Goal: Task Accomplishment & Management: Use online tool/utility

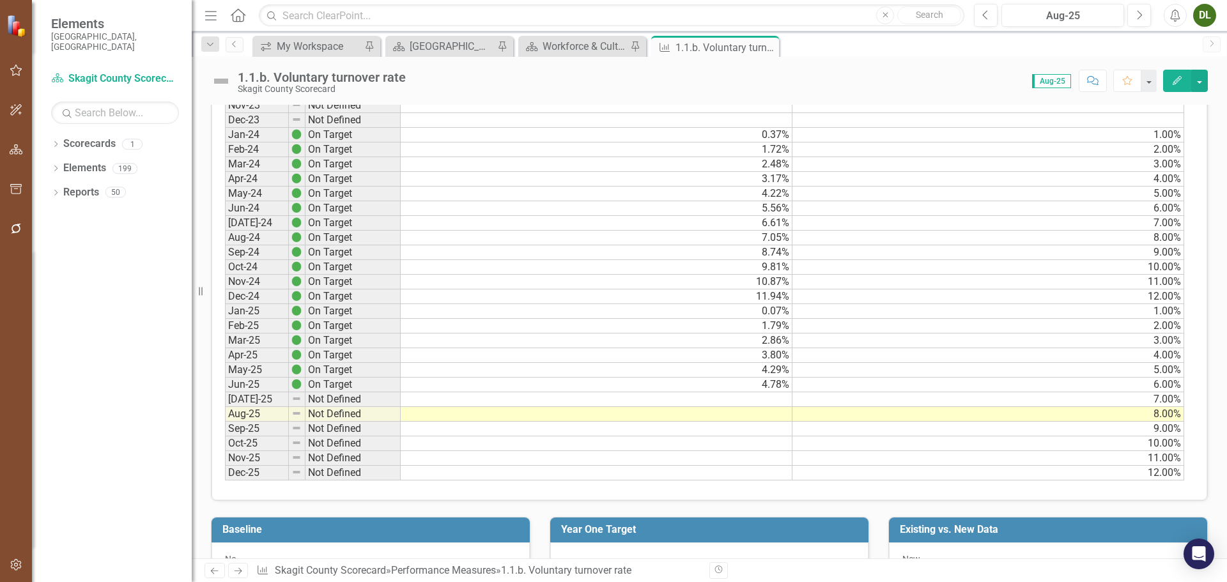
scroll to position [703, 0]
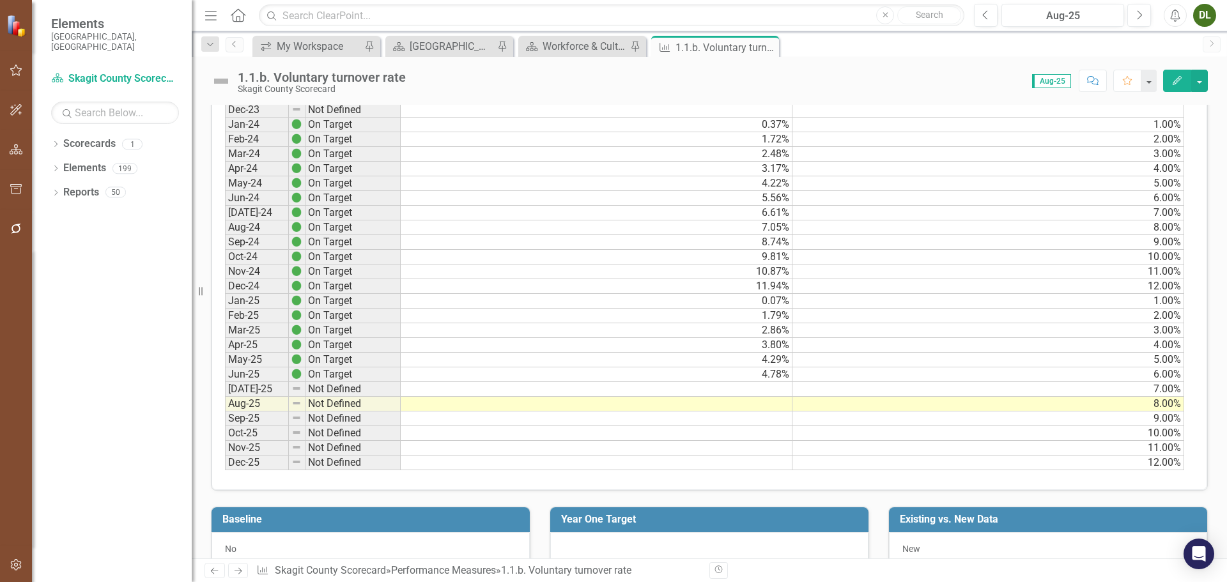
drag, startPoint x: 735, startPoint y: 304, endPoint x: 745, endPoint y: 302, distance: 9.8
click at [735, 304] on td "0.07%" at bounding box center [597, 301] width 392 height 15
click at [753, 333] on td "2.86%" at bounding box center [597, 330] width 392 height 15
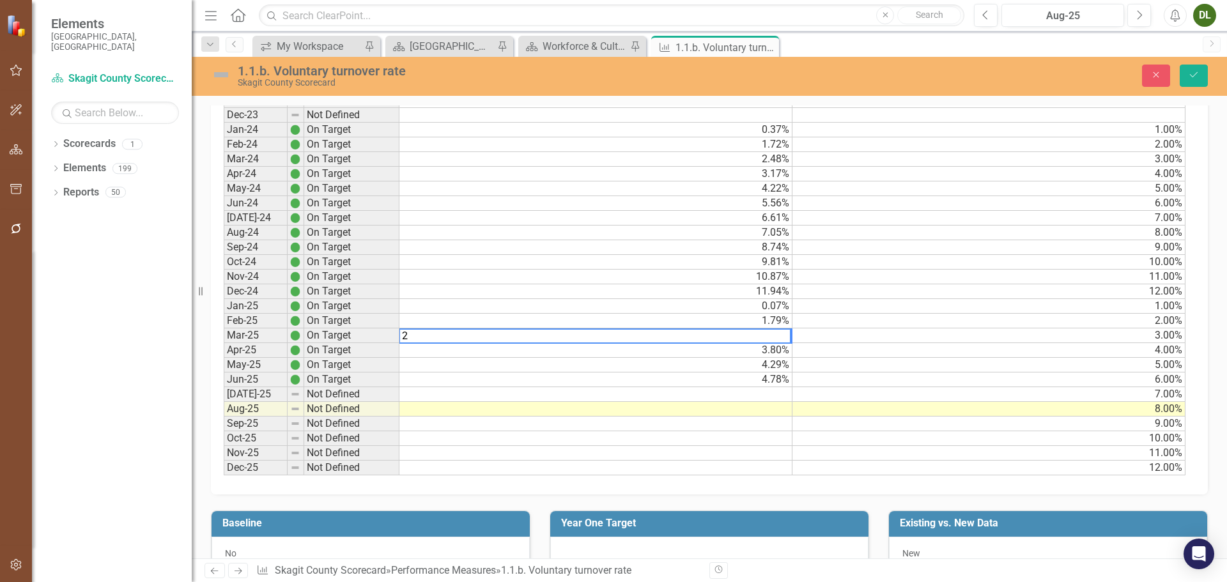
scroll to position [707, 0]
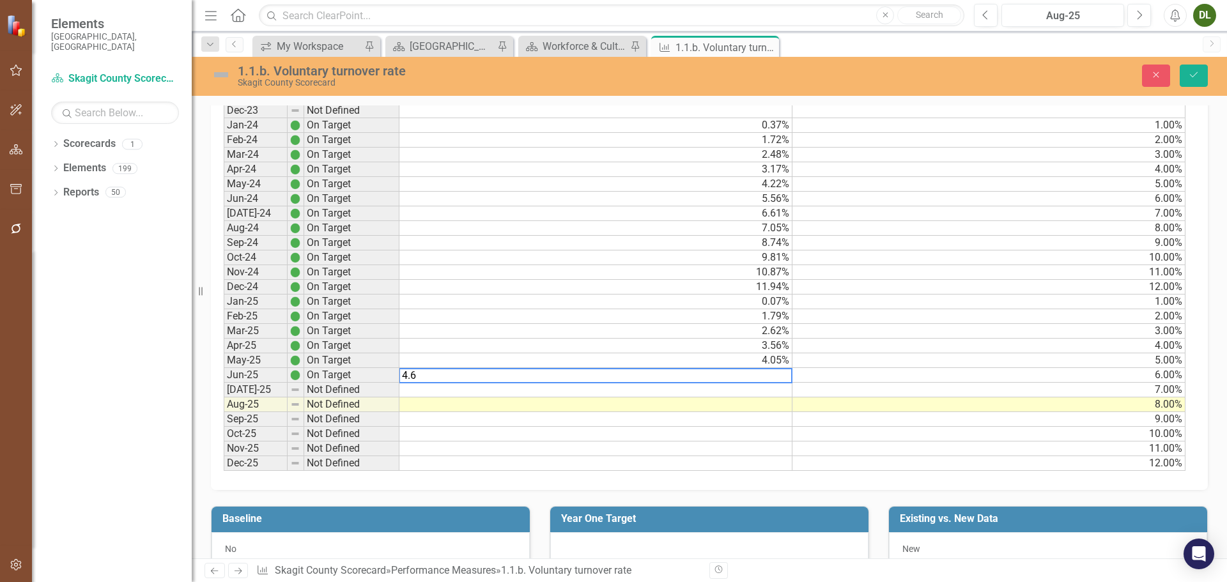
type textarea "4.67"
type textarea "4.95"
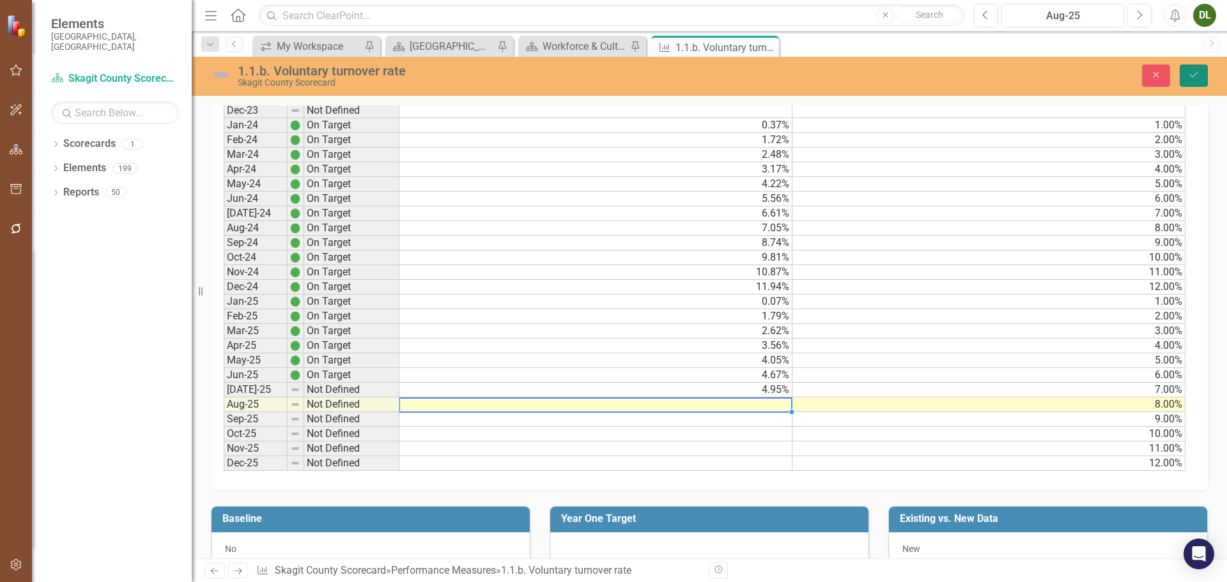
click at [1185, 72] on button "Save" at bounding box center [1193, 76] width 28 height 22
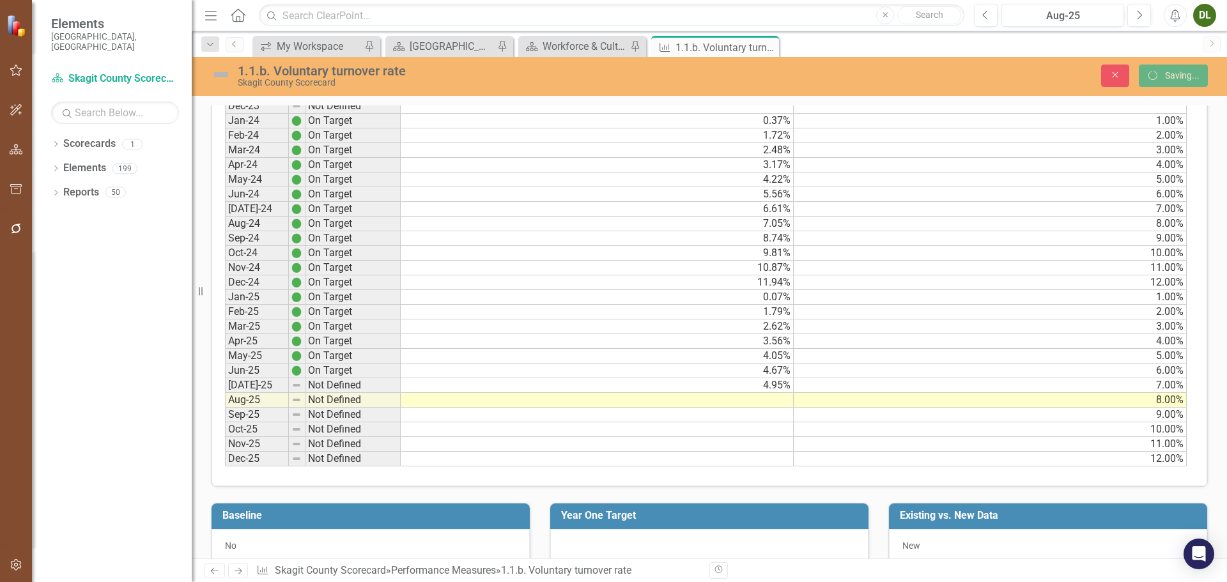
scroll to position [0, 0]
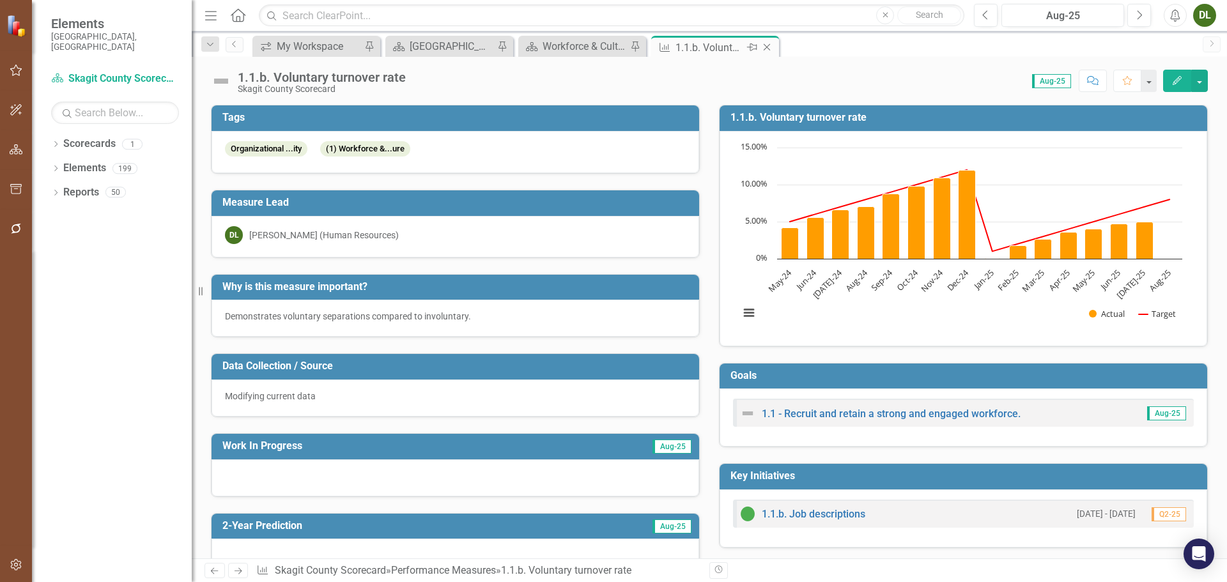
click at [765, 46] on icon at bounding box center [766, 47] width 7 height 7
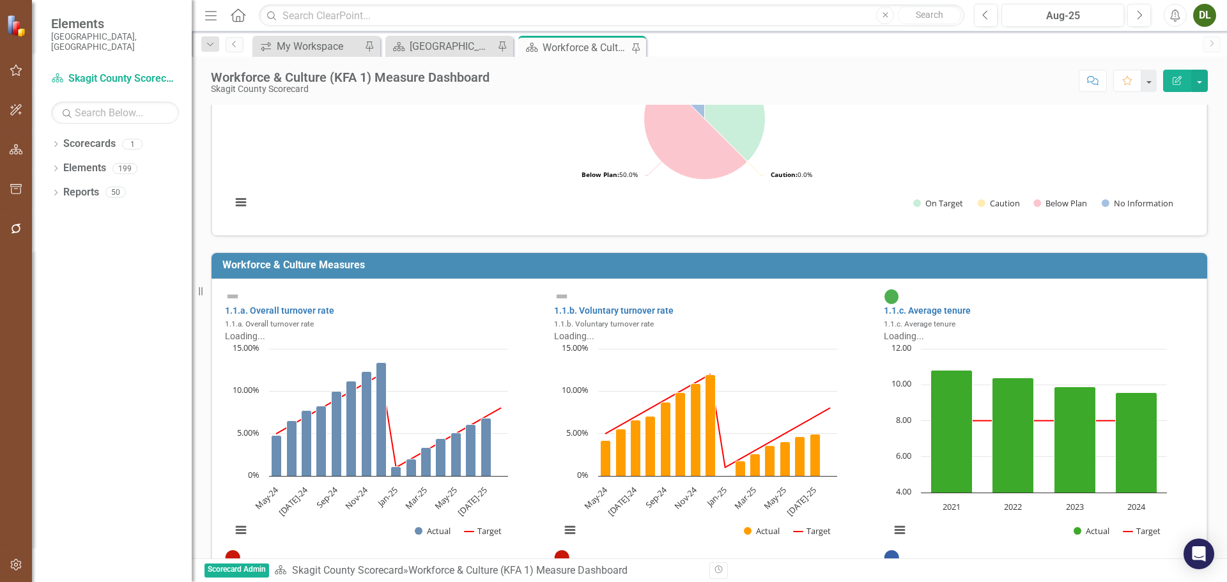
scroll to position [256, 0]
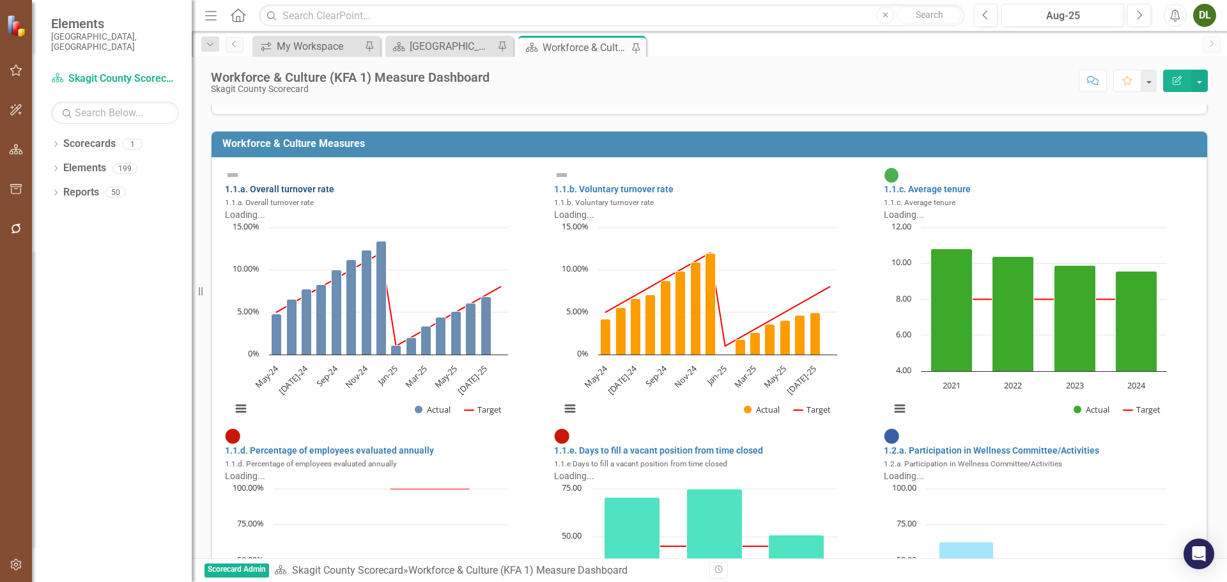
click at [325, 184] on link "1.1.a. Overall turnover rate" at bounding box center [279, 189] width 109 height 10
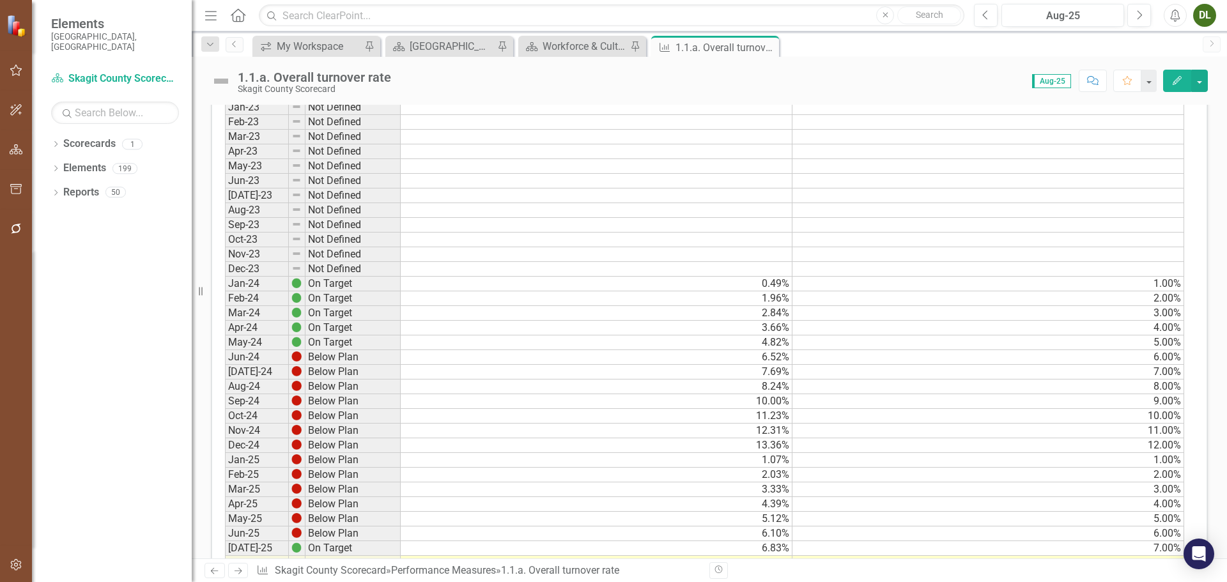
scroll to position [639, 0]
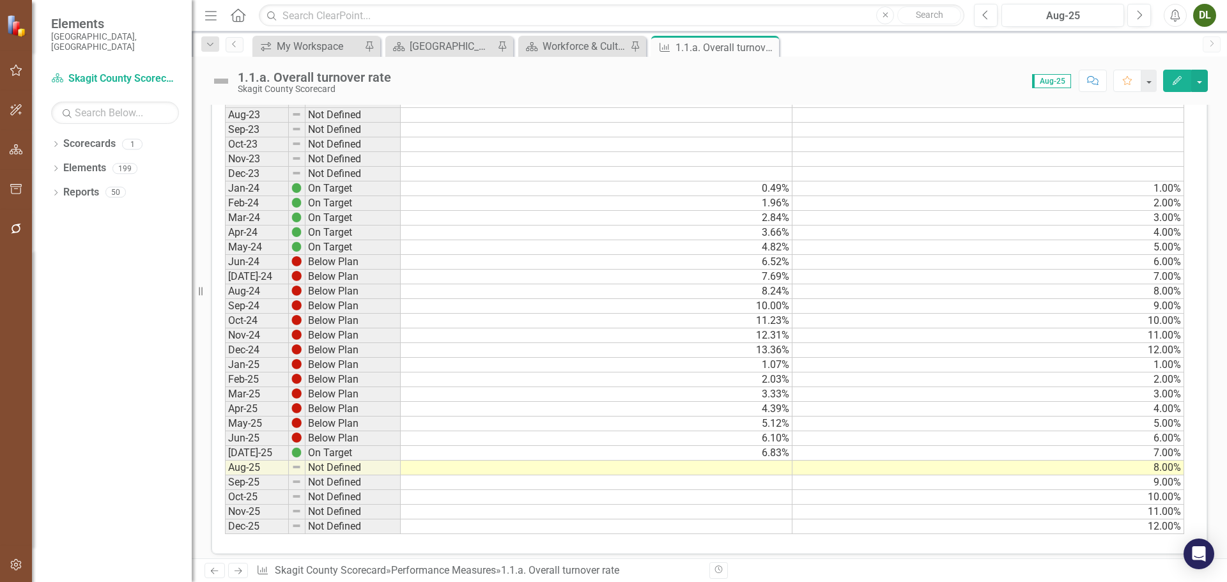
click at [765, 370] on td "1.07%" at bounding box center [597, 365] width 392 height 15
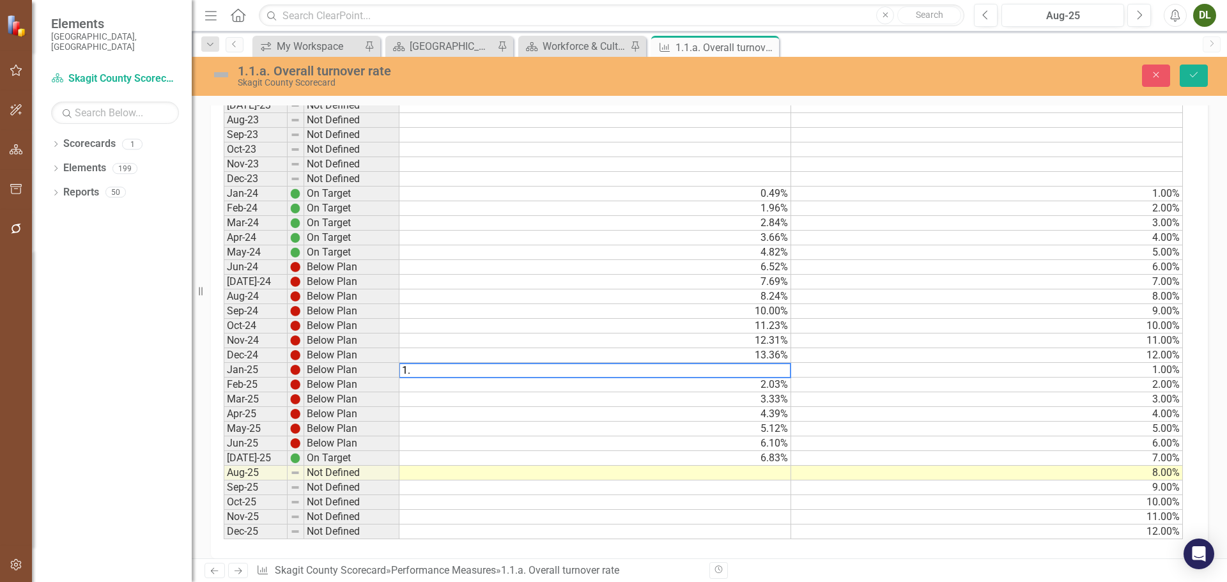
scroll to position [643, 0]
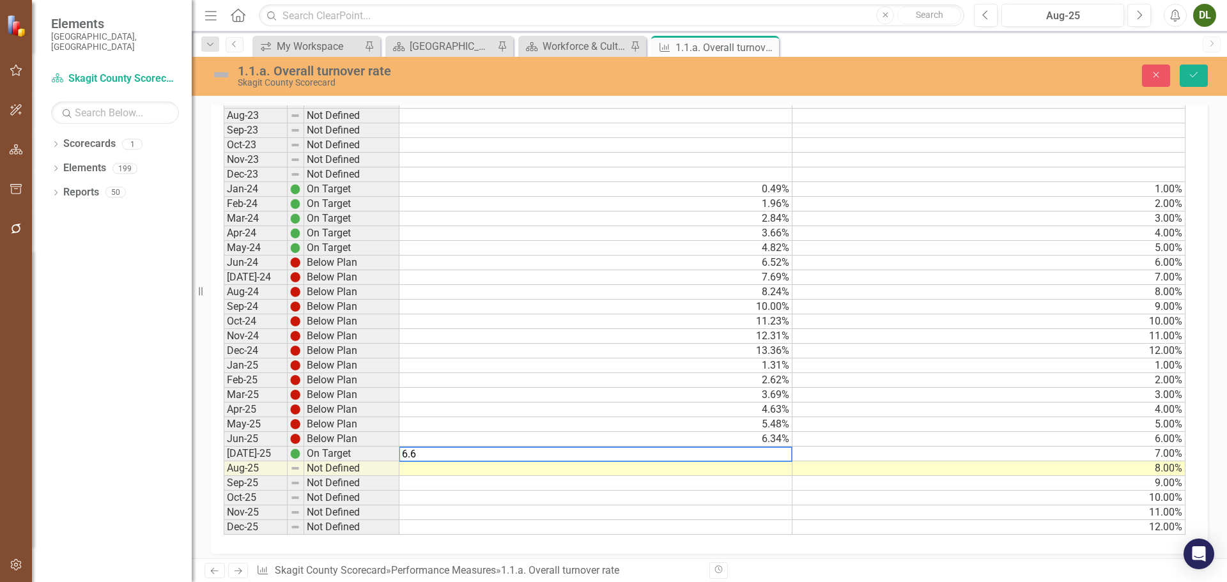
type textarea "6.60"
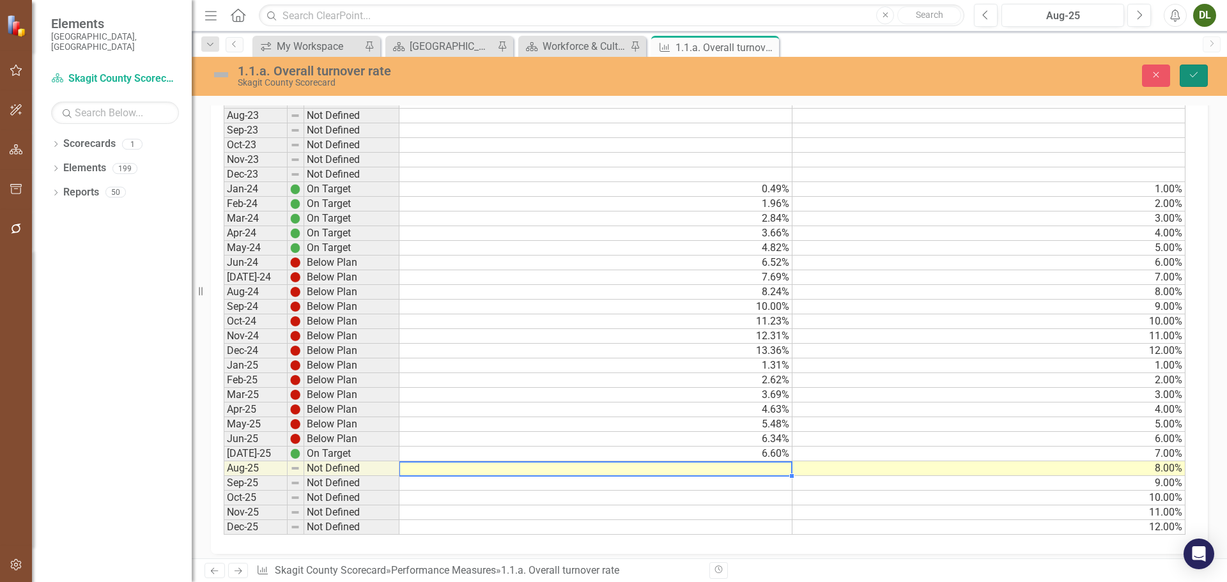
click at [1190, 66] on button "Save" at bounding box center [1193, 76] width 28 height 22
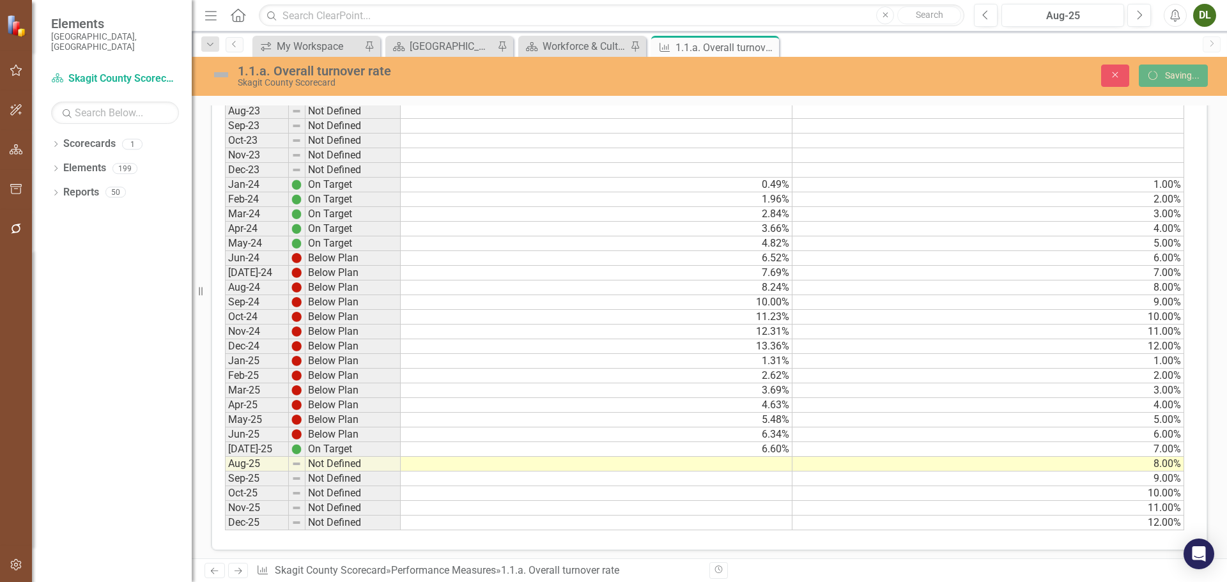
scroll to position [0, 0]
